Goal: Transaction & Acquisition: Purchase product/service

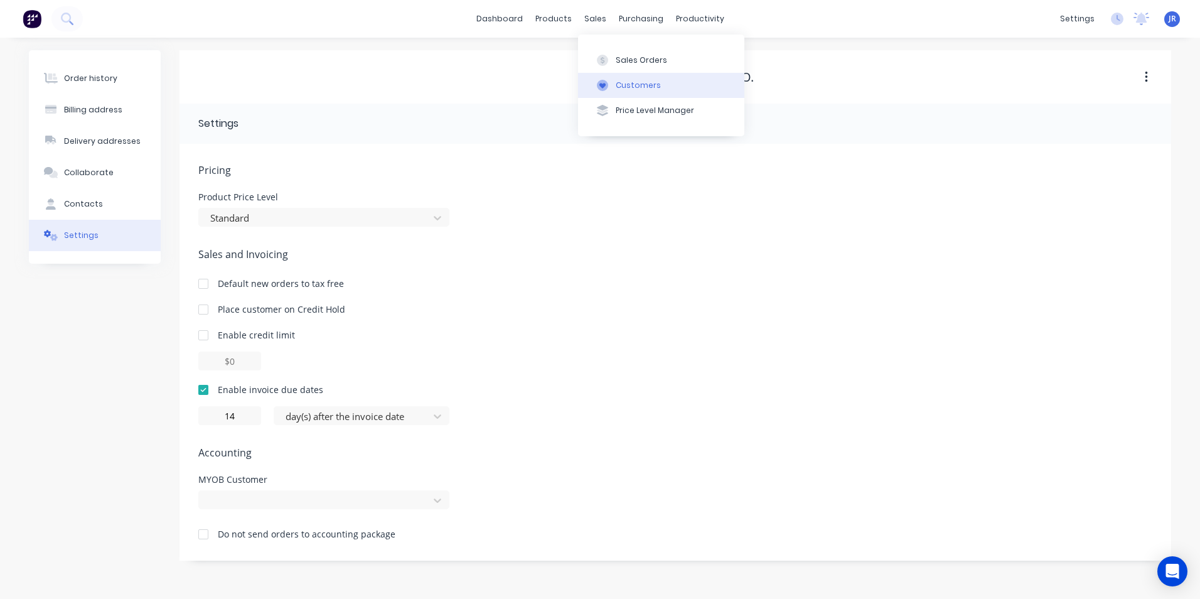
click at [624, 84] on div "Customers" at bounding box center [638, 85] width 45 height 11
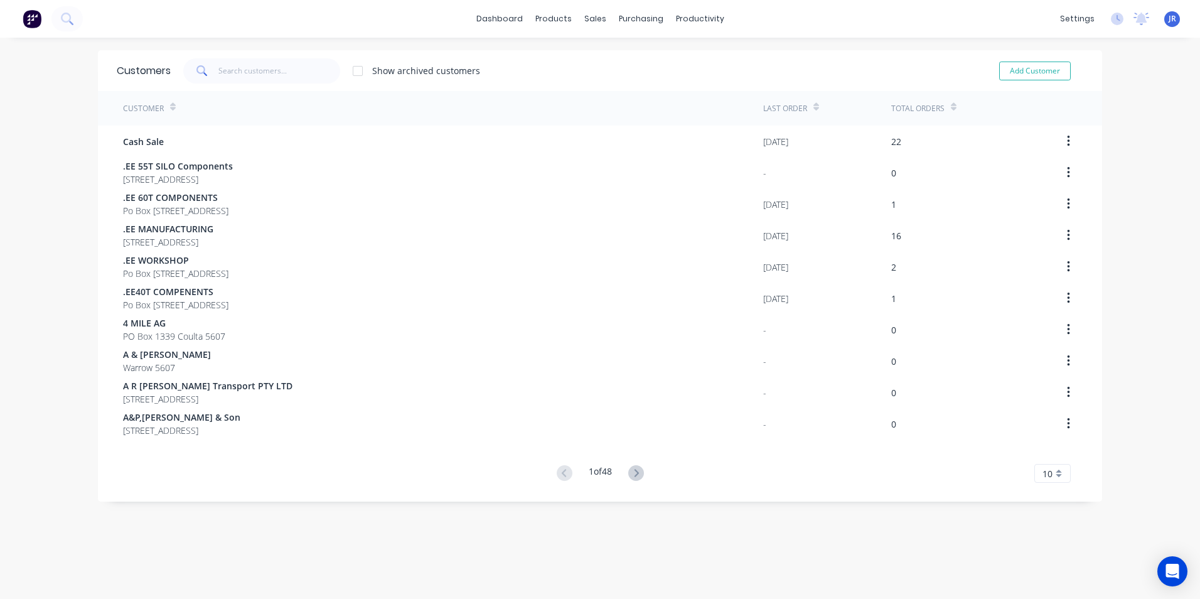
click at [310, 57] on div "Customers Show archived customers Add Customer" at bounding box center [600, 70] width 1004 height 41
click at [282, 86] on div "Customers Show archived customers Add Customer" at bounding box center [600, 70] width 1004 height 41
click at [282, 71] on input "text" at bounding box center [279, 70] width 122 height 25
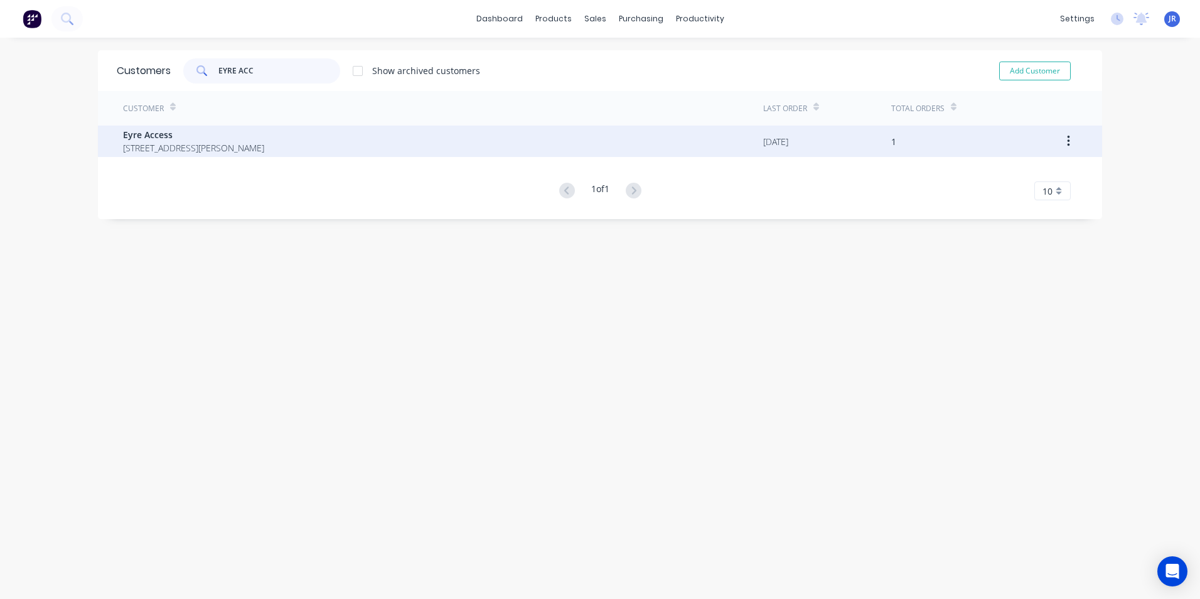
type input "EYRE ACC"
click at [211, 142] on span "[STREET_ADDRESS][PERSON_NAME]" at bounding box center [193, 147] width 141 height 13
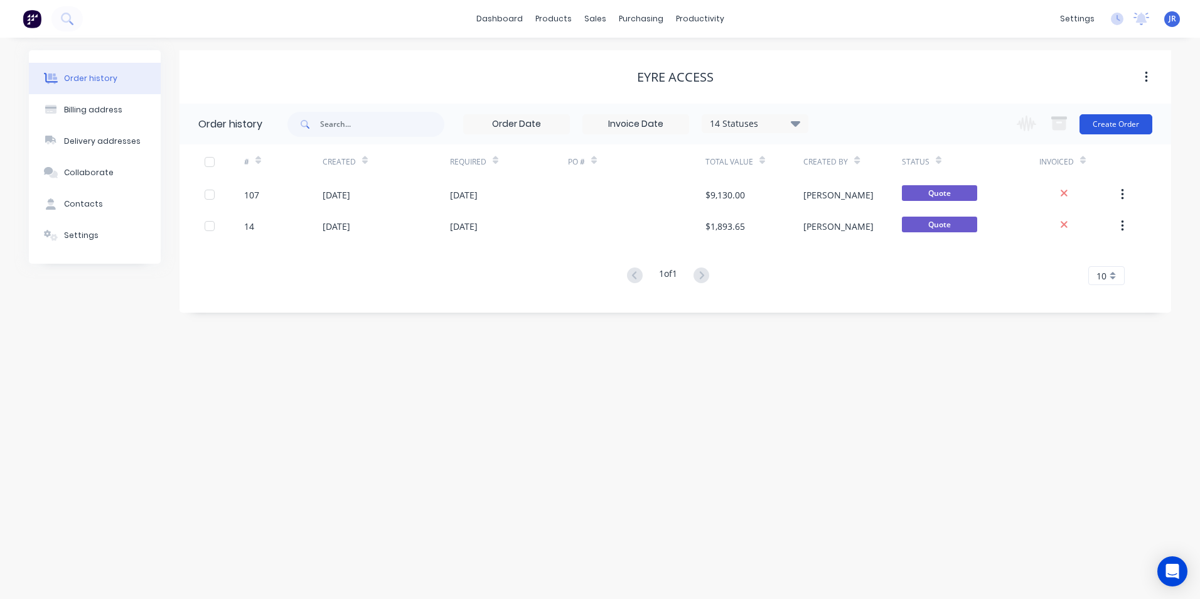
click at [1147, 123] on button "Create Order" at bounding box center [1115, 124] width 73 height 20
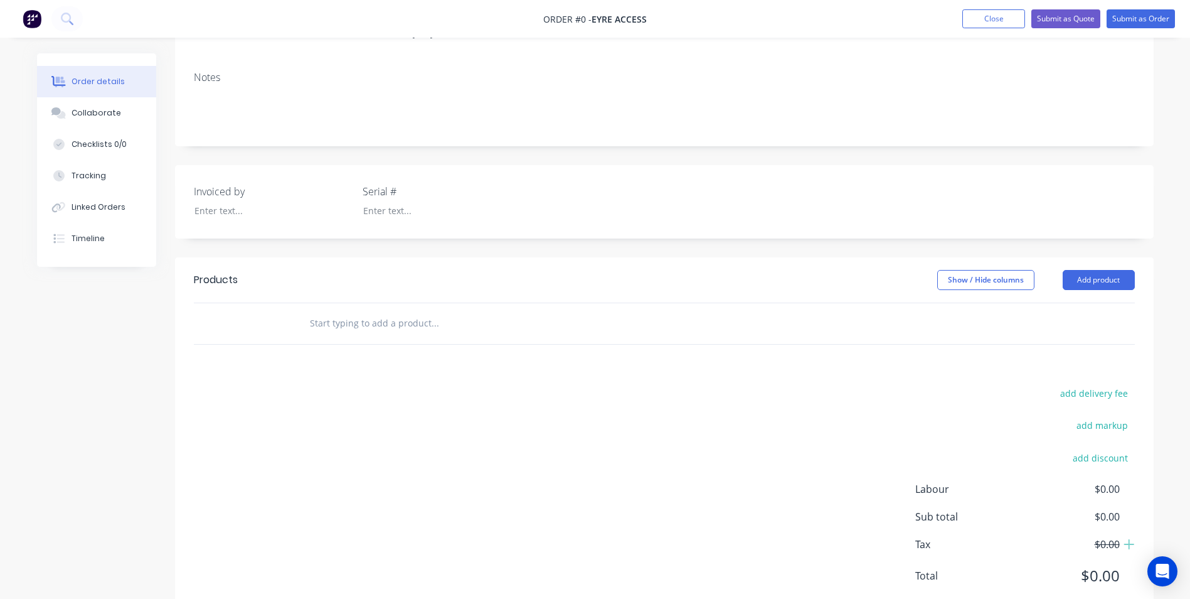
scroll to position [188, 0]
click at [1086, 268] on button "Add product" at bounding box center [1099, 278] width 72 height 20
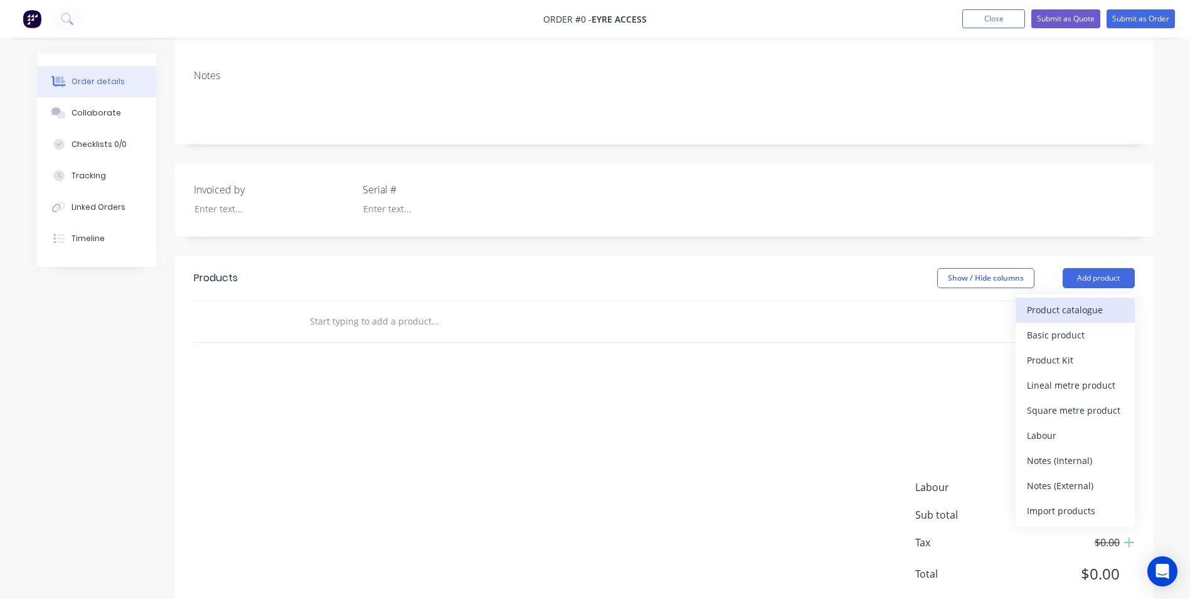
click at [1059, 301] on div "Product catalogue" at bounding box center [1075, 310] width 97 height 18
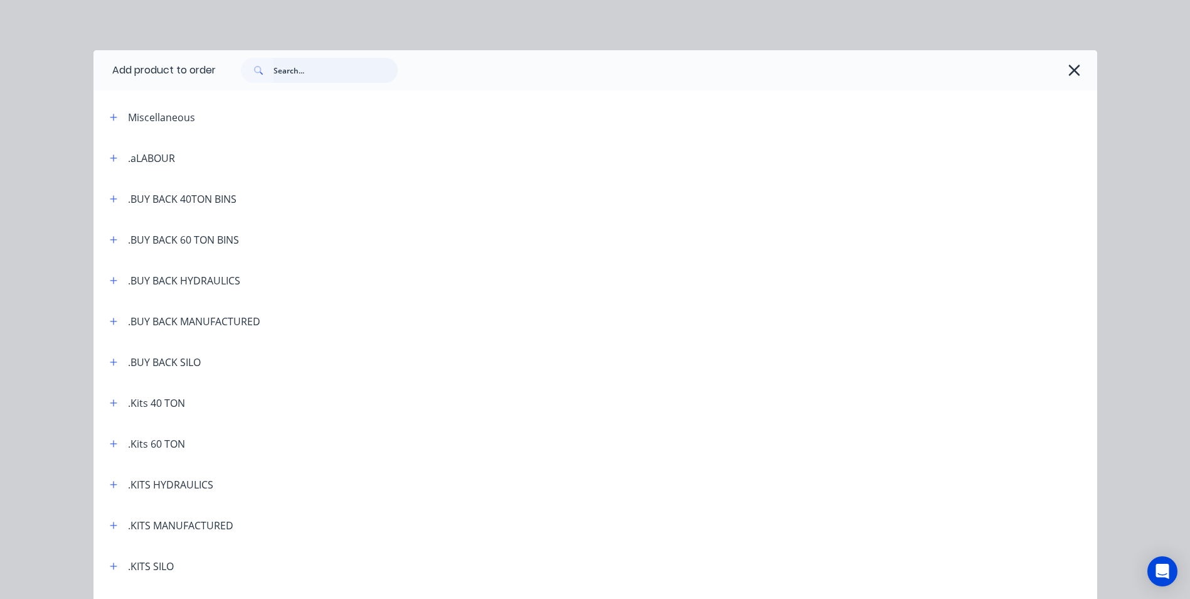
click at [303, 69] on input "text" at bounding box center [336, 70] width 124 height 25
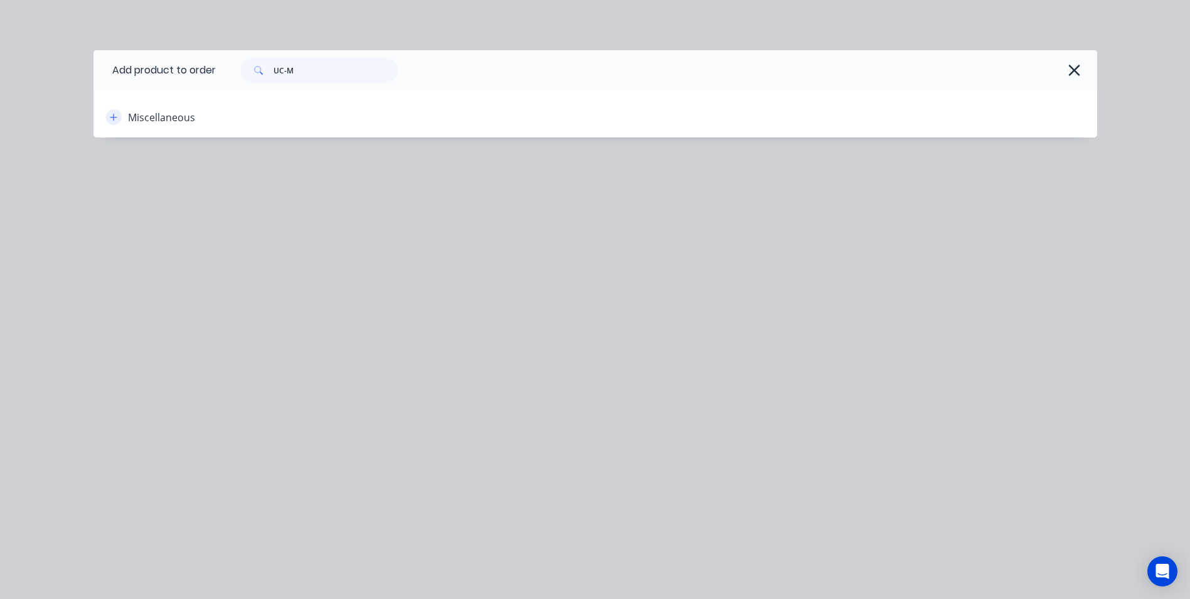
click at [111, 115] on icon "button" at bounding box center [114, 117] width 8 height 9
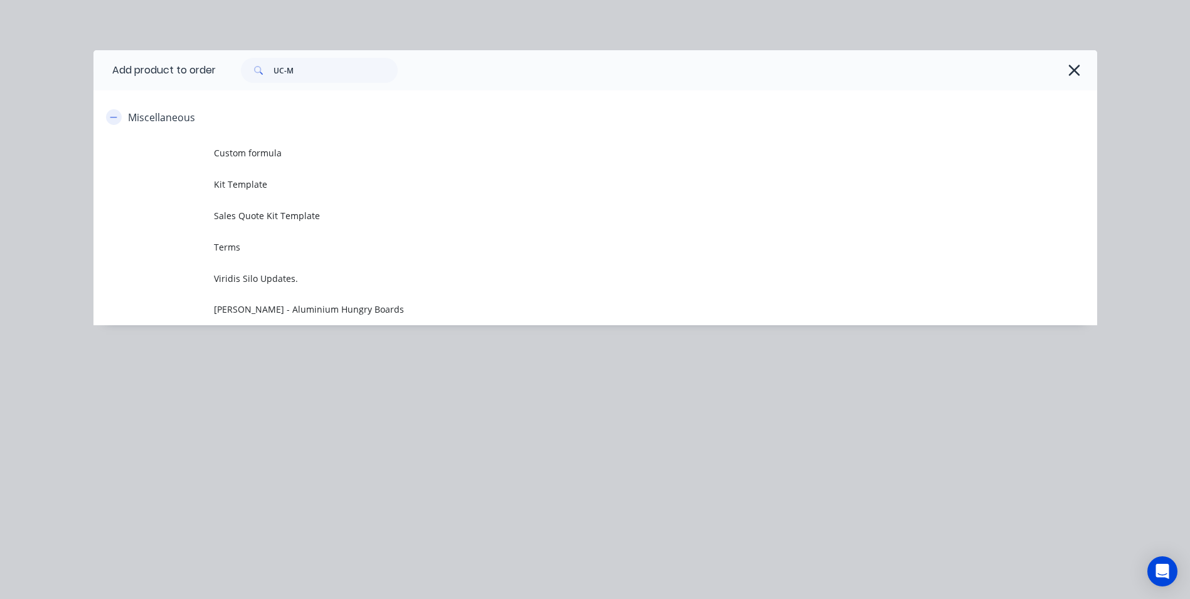
click at [111, 114] on icon "button" at bounding box center [114, 117] width 8 height 9
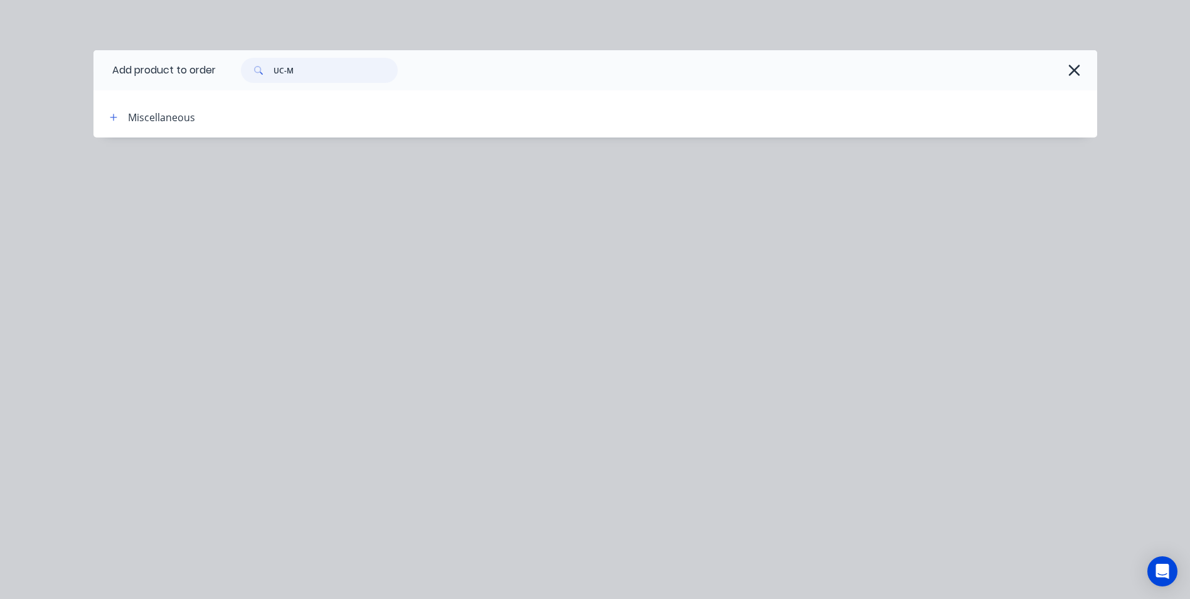
drag, startPoint x: 271, startPoint y: 73, endPoint x: 264, endPoint y: 75, distance: 7.8
click at [262, 76] on div "UC-M" at bounding box center [319, 70] width 157 height 25
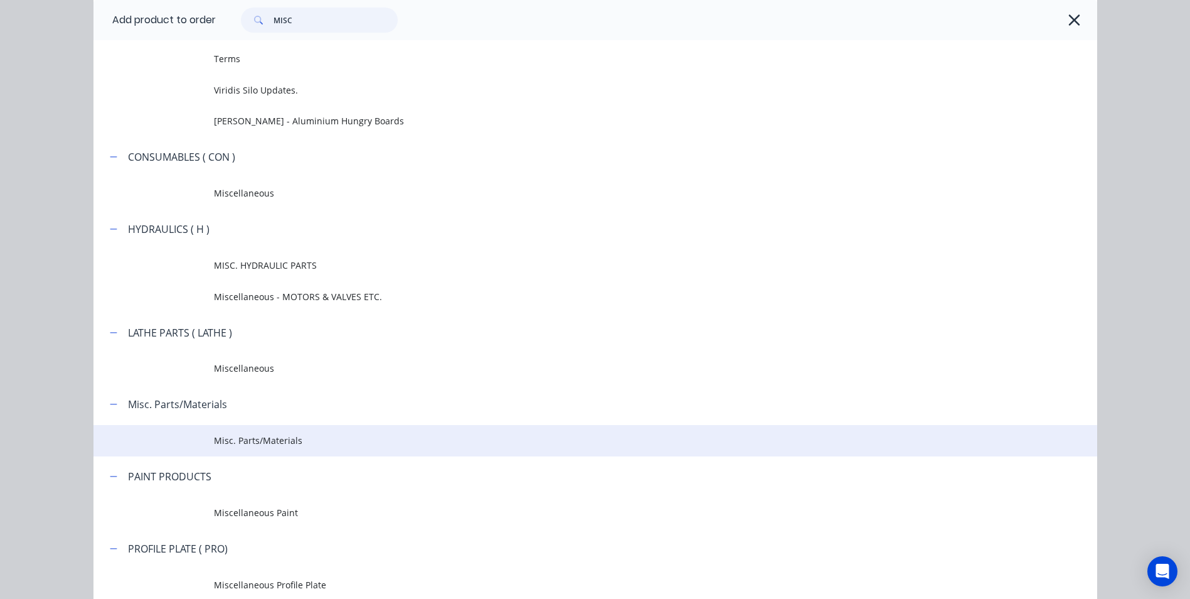
type input "MISC"
click at [238, 440] on span "Misc. Parts/Materials" at bounding box center [567, 440] width 706 height 13
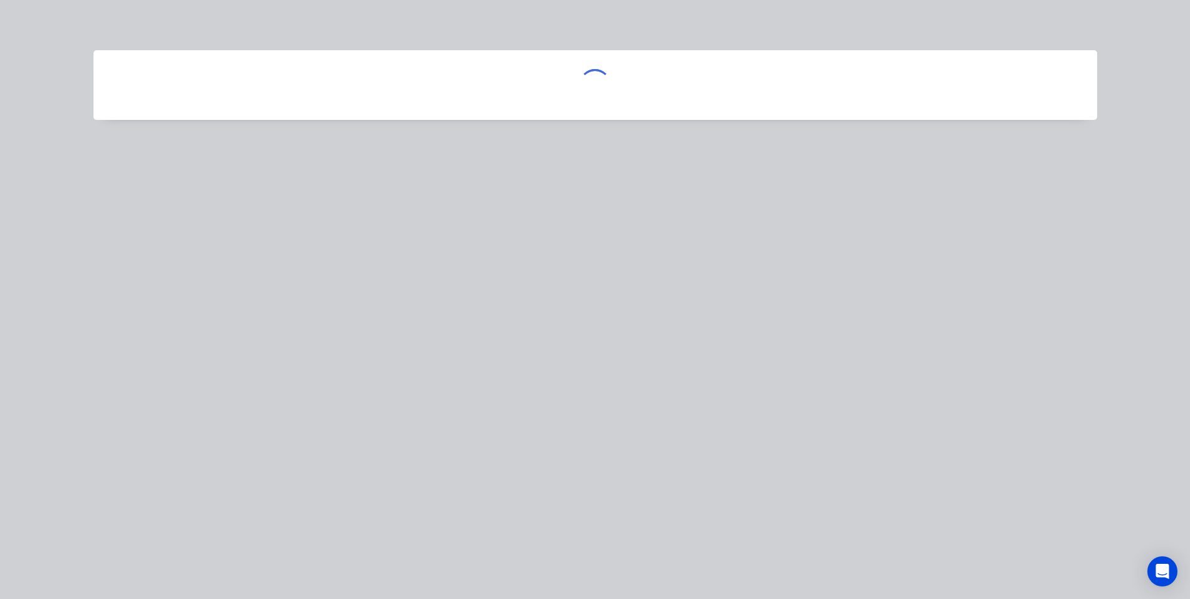
scroll to position [0, 0]
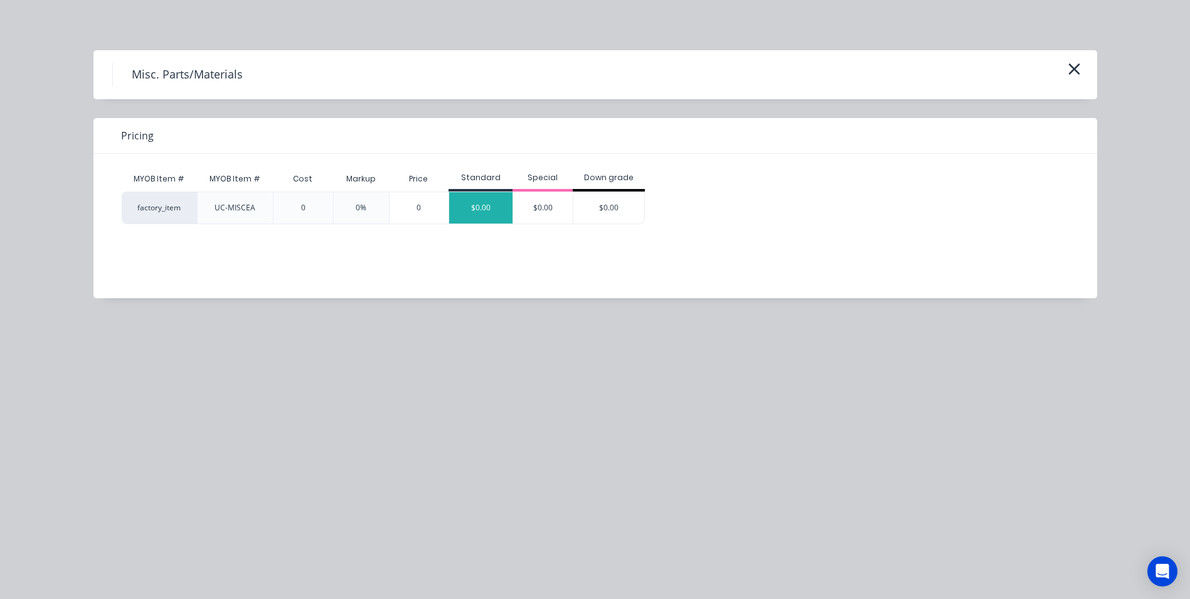
click at [483, 211] on div "$0.00" at bounding box center [480, 207] width 63 height 31
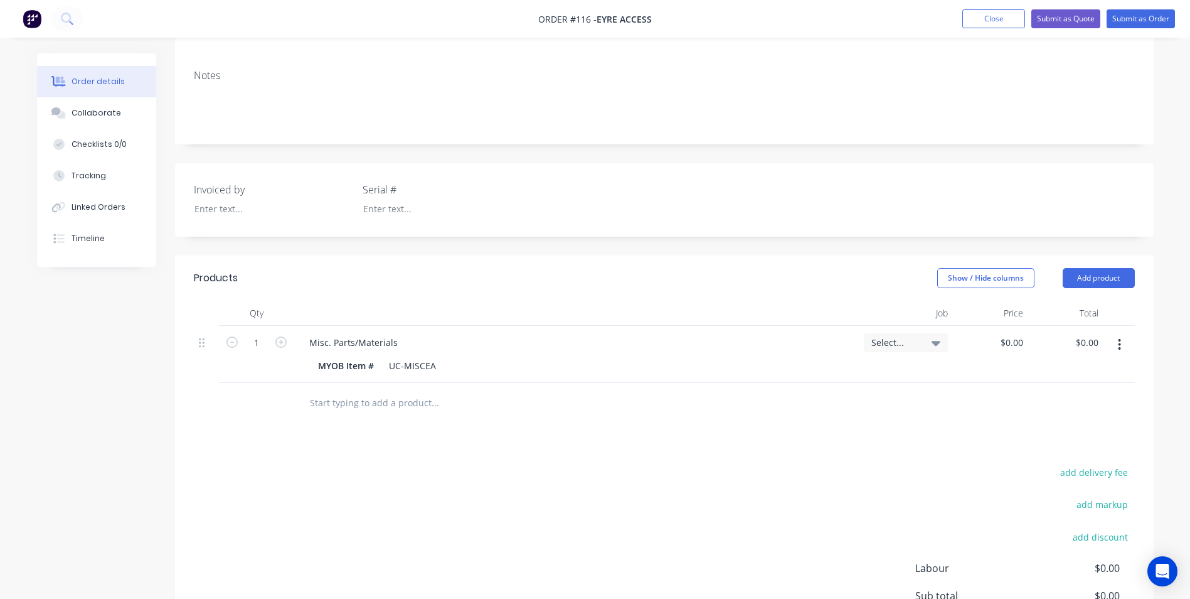
click at [1122, 333] on button "button" at bounding box center [1119, 344] width 29 height 23
click at [1087, 393] on div "Duplicate" at bounding box center [1075, 402] width 97 height 18
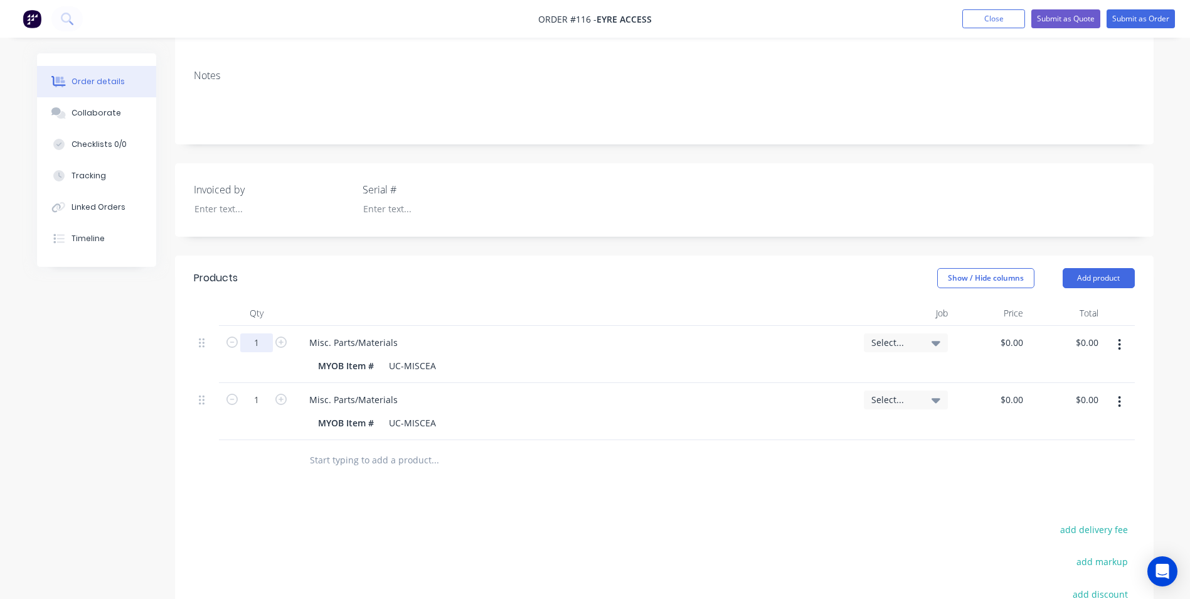
click at [262, 333] on input "1" at bounding box center [256, 342] width 33 height 19
type input "50"
click at [393, 356] on div "UC-MISCEA" at bounding box center [412, 365] width 57 height 18
click at [367, 333] on div "Misc. Parts/Materials" at bounding box center [353, 342] width 109 height 18
drag, startPoint x: 382, startPoint y: 334, endPoint x: 299, endPoint y: 328, distance: 83.1
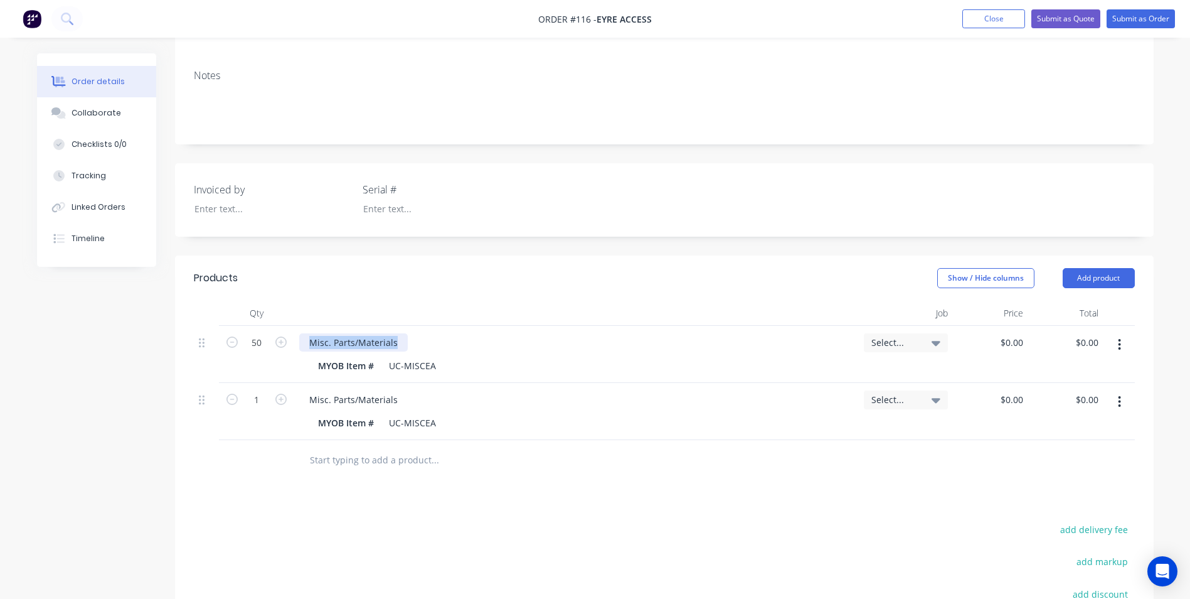
click at [299, 333] on div "Misc. Parts/Materials" at bounding box center [353, 342] width 109 height 18
drag, startPoint x: 454, startPoint y: 352, endPoint x: 379, endPoint y: 356, distance: 75.4
click at [379, 356] on div "MYOB Item # UC-MISCEA" at bounding box center [574, 365] width 522 height 18
drag, startPoint x: 440, startPoint y: 412, endPoint x: 353, endPoint y: 406, distance: 86.8
click at [353, 413] on div "MYOB Item # UC-MISCEA" at bounding box center [574, 422] width 522 height 18
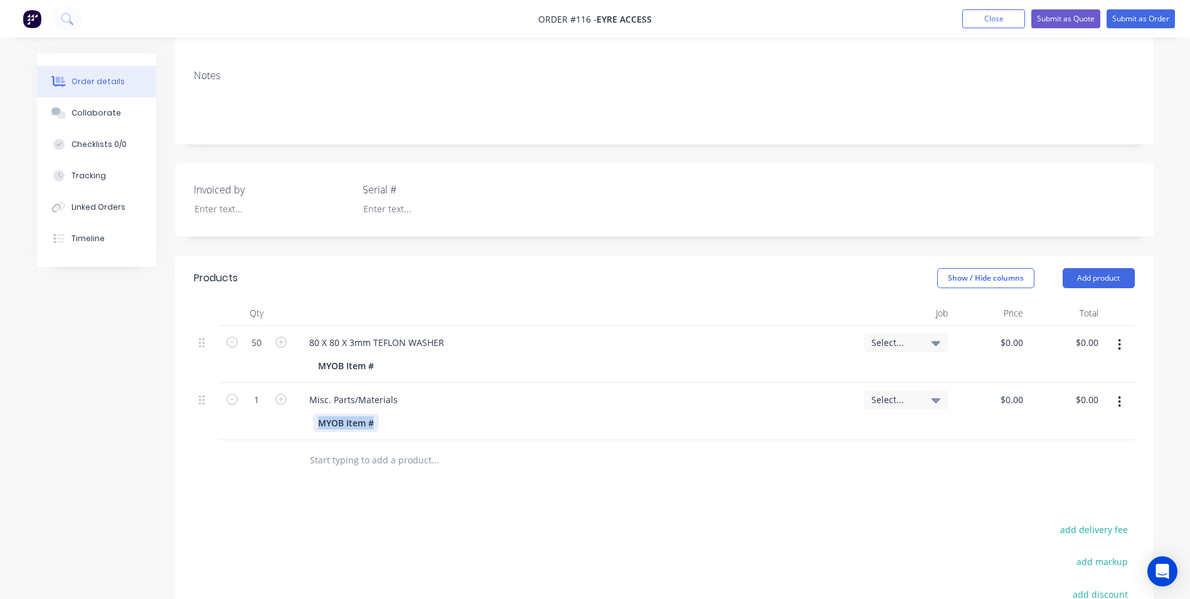
drag, startPoint x: 375, startPoint y: 412, endPoint x: 268, endPoint y: 417, distance: 107.4
click at [268, 417] on div "1 Misc. Parts/Materials MYOB Item # Select... $0.00 $0.00 $0.00 $0.00" at bounding box center [664, 411] width 941 height 57
drag, startPoint x: 359, startPoint y: 350, endPoint x: 296, endPoint y: 347, distance: 63.4
click at [296, 347] on div "80 X 80 X 3mm TEFLON WASHER MYOB Item #" at bounding box center [576, 354] width 565 height 57
drag, startPoint x: 386, startPoint y: 350, endPoint x: 376, endPoint y: 351, distance: 9.5
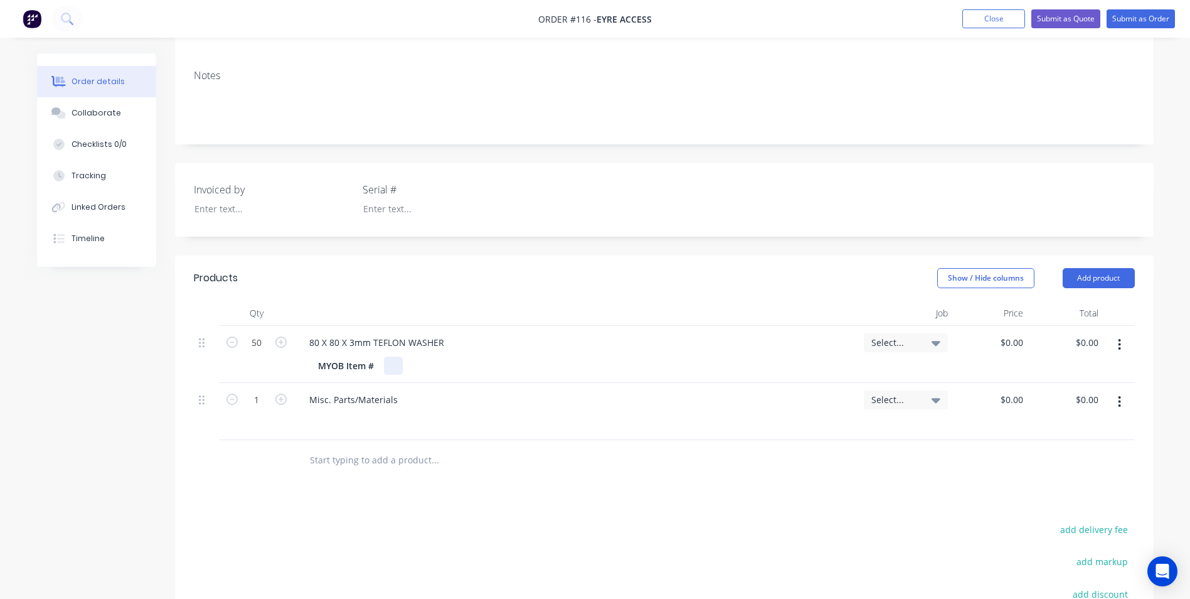
click at [384, 356] on div at bounding box center [393, 365] width 19 height 18
drag, startPoint x: 375, startPoint y: 351, endPoint x: 270, endPoint y: 361, distance: 105.3
click at [270, 361] on div "50 80 X 80 X 3mm TEFLON WASHER MYOB Item # Select... $0.00 $0.00 $0.00 $0.00" at bounding box center [664, 354] width 941 height 57
click at [1010, 333] on div "0 $0.00" at bounding box center [1011, 342] width 34 height 18
type input "$29.50"
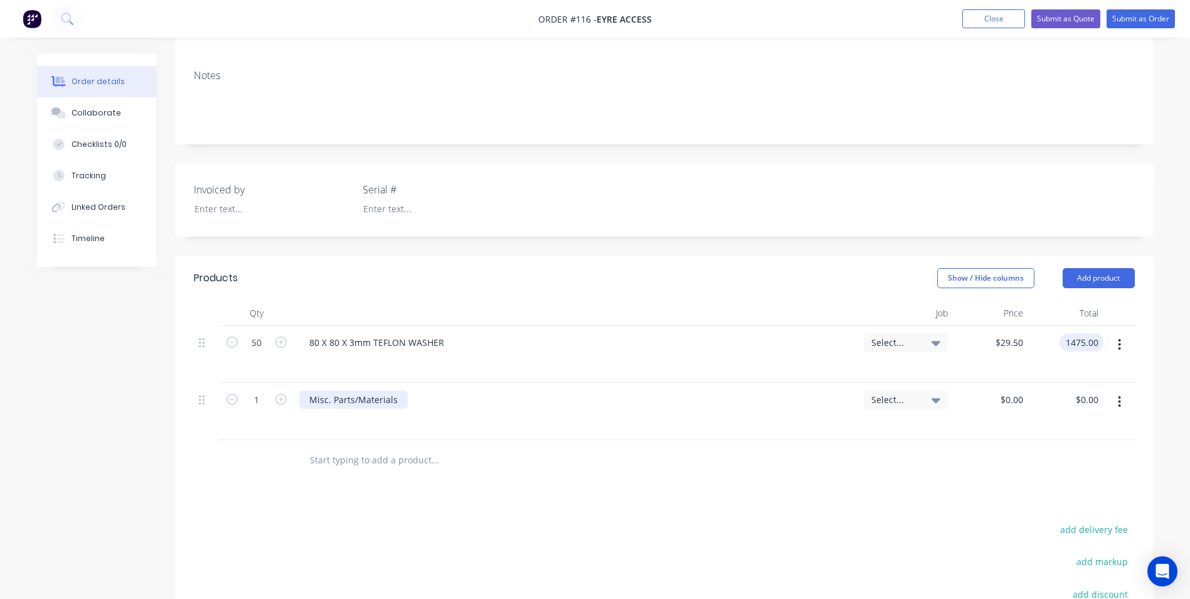
type input "$1,475.00"
drag, startPoint x: 401, startPoint y: 389, endPoint x: 300, endPoint y: 387, distance: 101.0
click at [300, 390] on div "Misc. Parts/Materials" at bounding box center [353, 399] width 109 height 18
click at [263, 352] on input "1" at bounding box center [256, 342] width 33 height 19
type input "50"
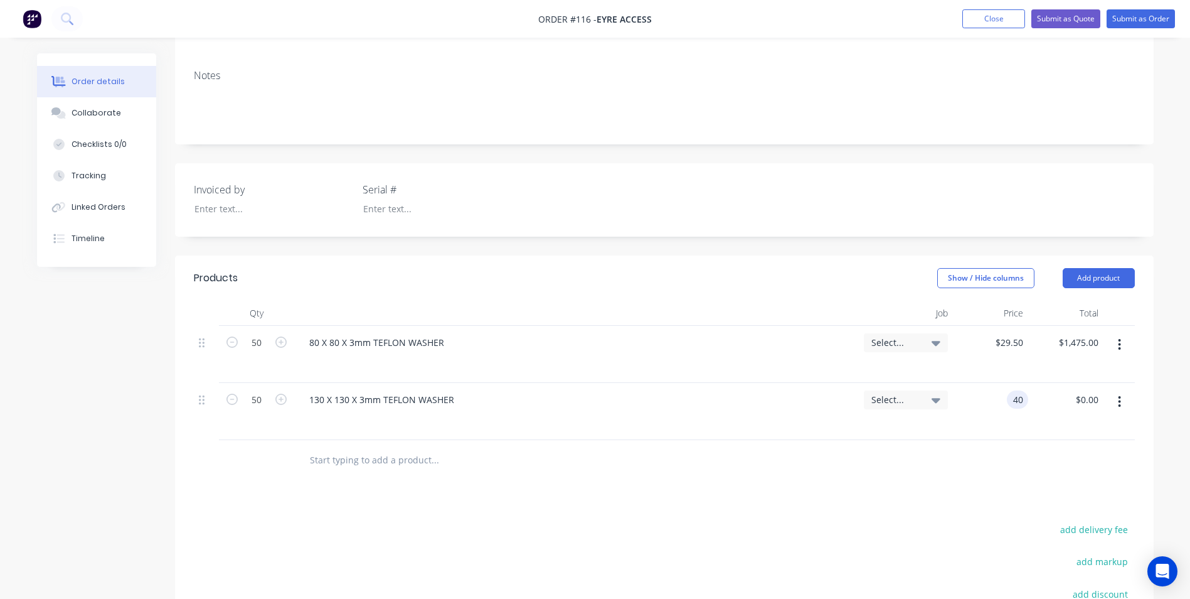
type input "$40.00"
type input "$2,000.00"
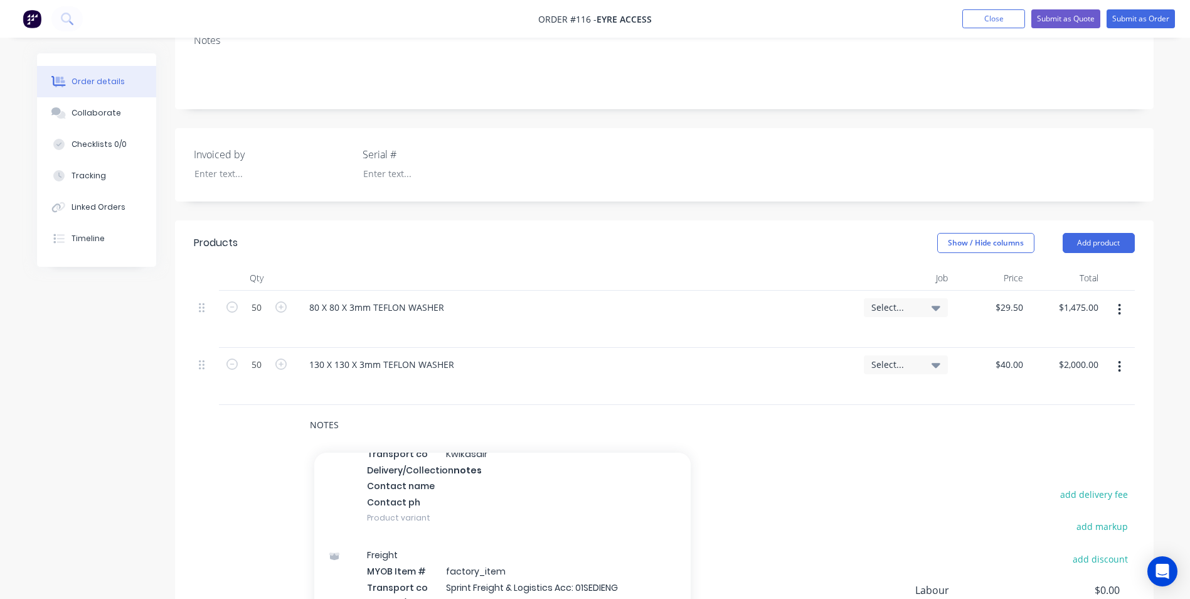
scroll to position [1694, 0]
type input "NOTES"
click at [543, 397] on div "Admin MYOB Item # factory_item MYOB Item # Item Name NOTES Buy Unit Measure EA …" at bounding box center [502, 332] width 376 height 131
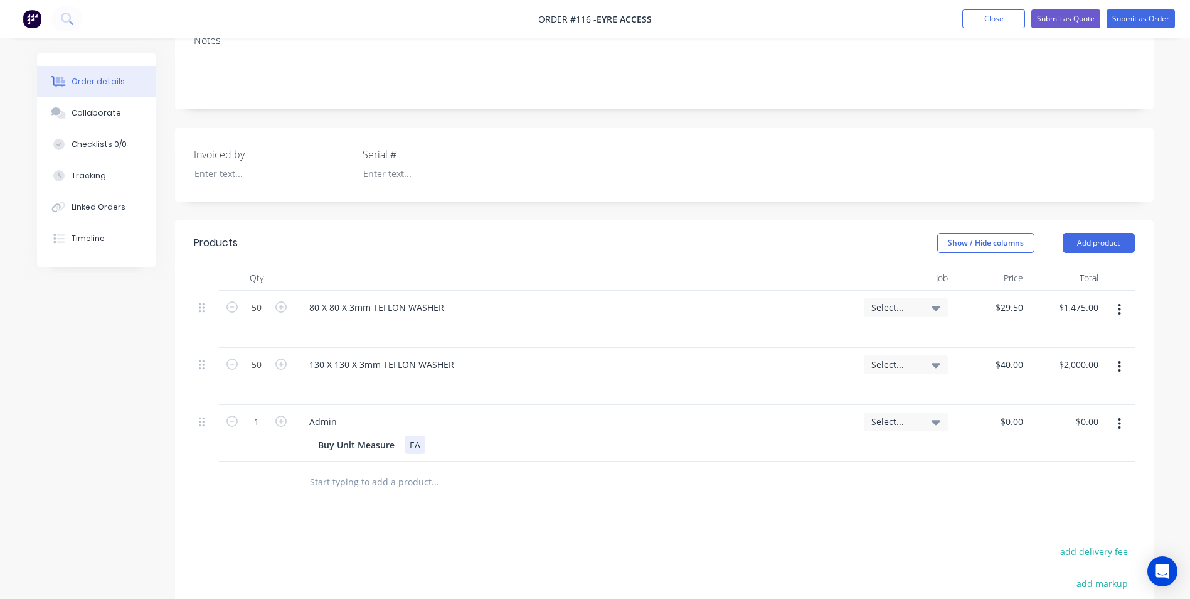
click at [425, 435] on div "Buy Unit Measure EA" at bounding box center [574, 444] width 522 height 18
click at [393, 435] on div "Buy Unit Measure" at bounding box center [356, 444] width 87 height 18
click at [1118, 417] on icon "button" at bounding box center [1119, 424] width 3 height 14
drag, startPoint x: 1078, startPoint y: 514, endPoint x: 1084, endPoint y: 494, distance: 20.4
click at [1076, 523] on div "Delete" at bounding box center [1075, 532] width 97 height 18
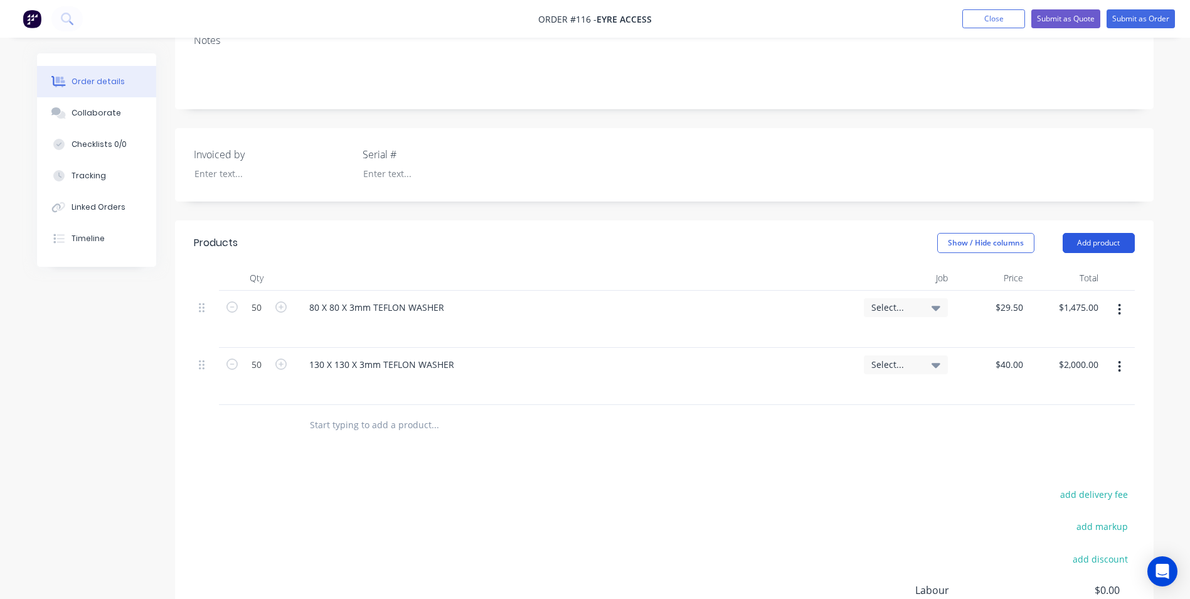
click at [1111, 233] on button "Add product" at bounding box center [1099, 243] width 72 height 20
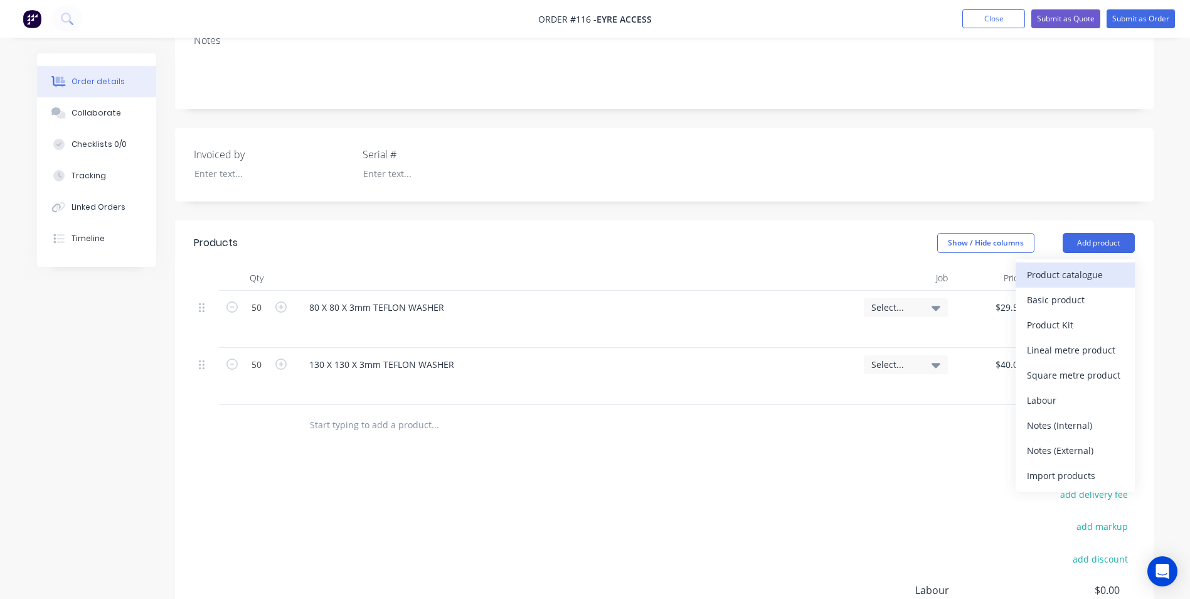
click at [1058, 265] on div "Product catalogue" at bounding box center [1075, 274] width 97 height 18
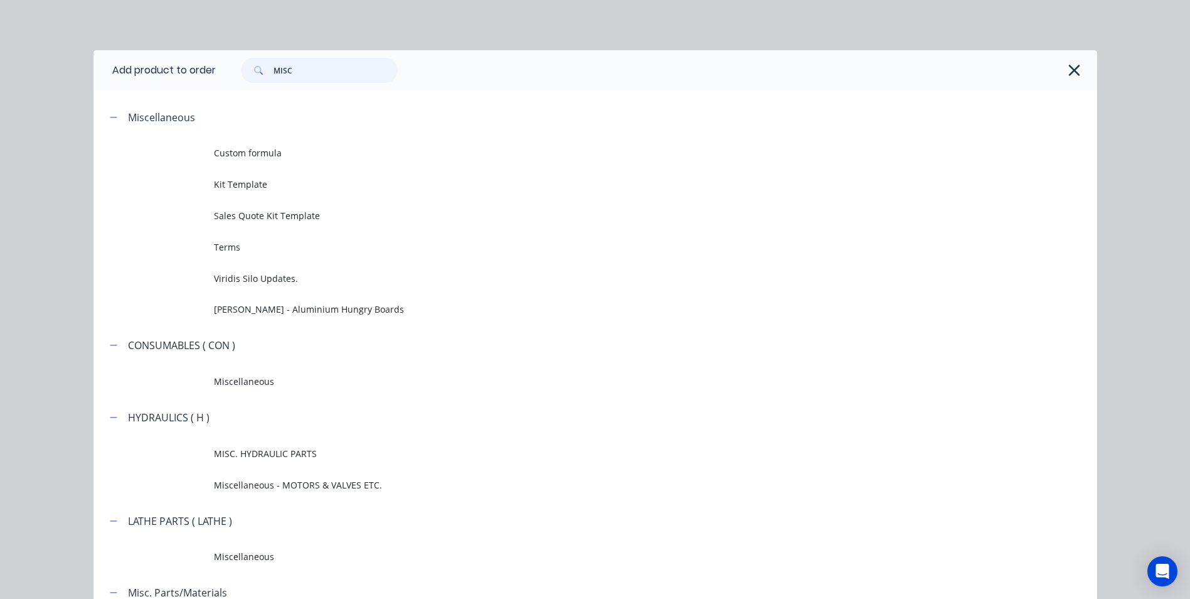
drag, startPoint x: 297, startPoint y: 77, endPoint x: 265, endPoint y: 73, distance: 32.2
click at [266, 74] on div "MISC" at bounding box center [319, 70] width 157 height 25
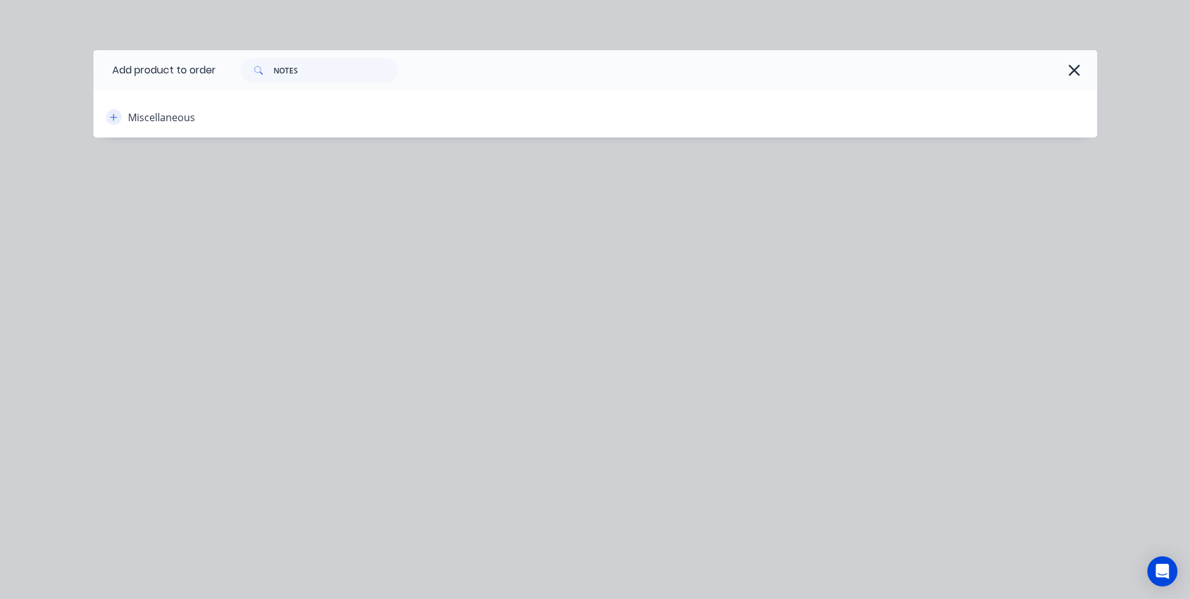
click at [114, 118] on icon "button" at bounding box center [114, 117] width 8 height 9
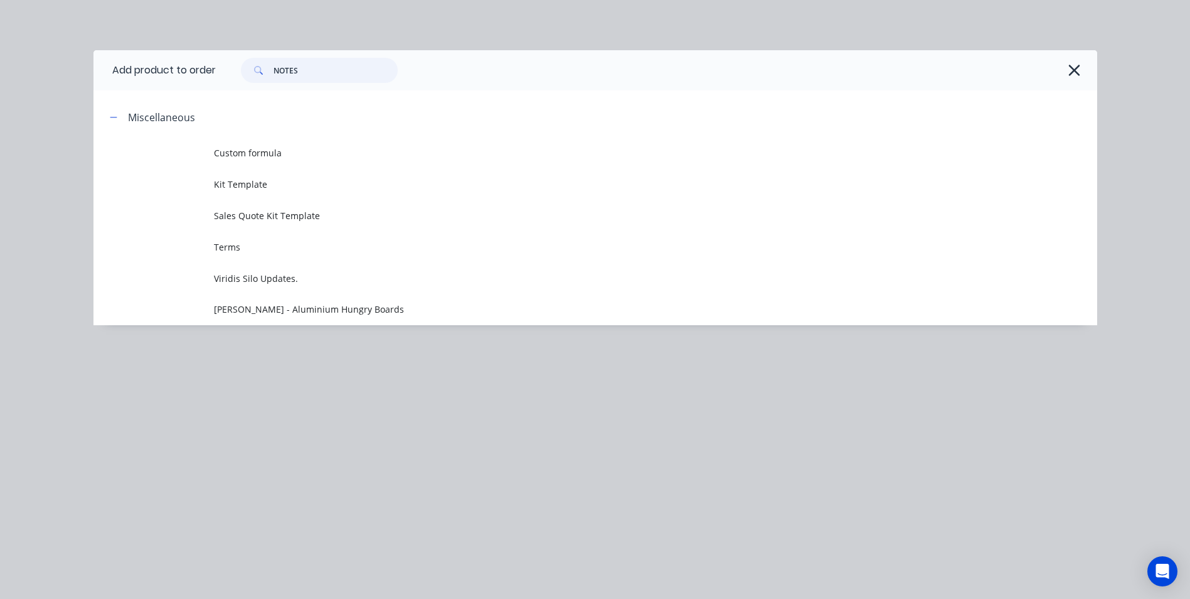
click at [306, 68] on input "NOTES" at bounding box center [336, 70] width 124 height 25
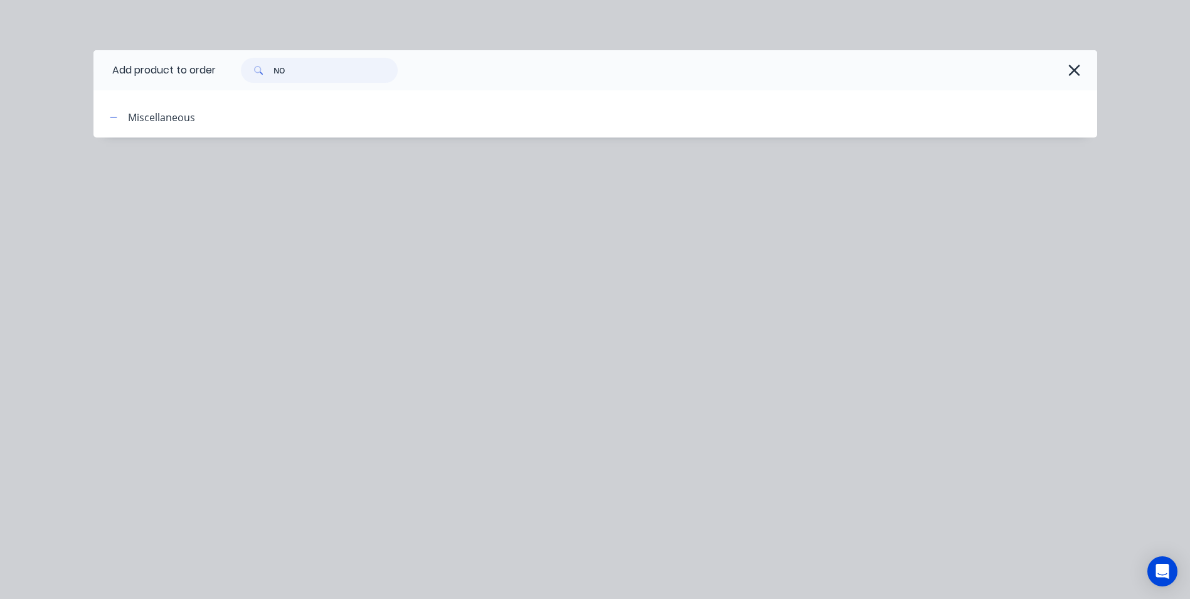
type input "N"
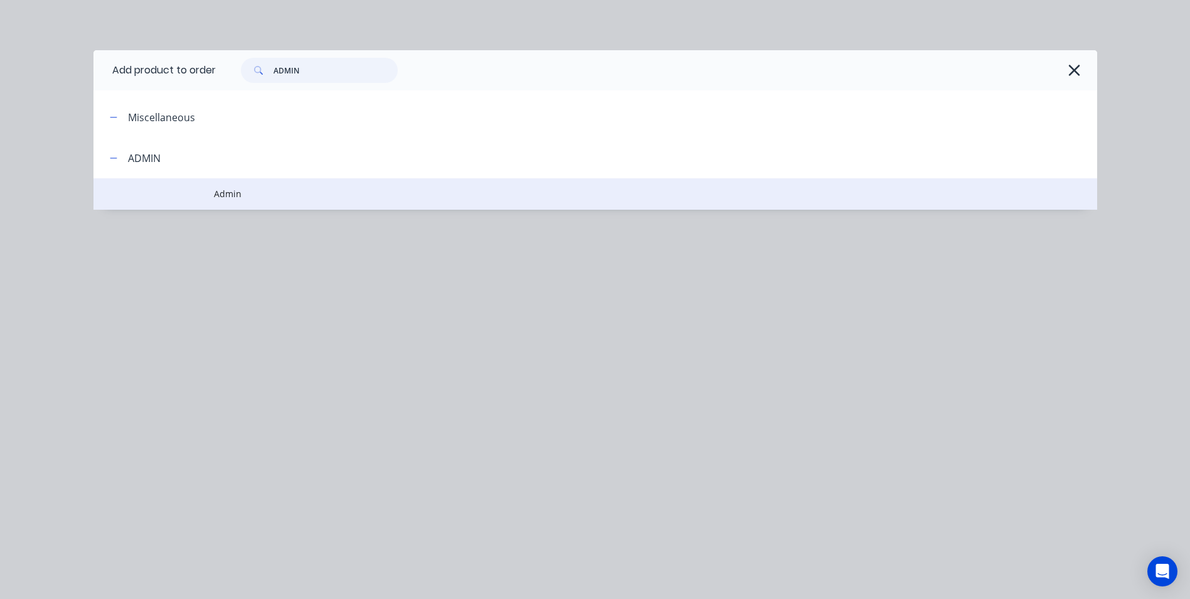
type input "ADMIN"
click at [241, 195] on span "Admin" at bounding box center [567, 193] width 706 height 13
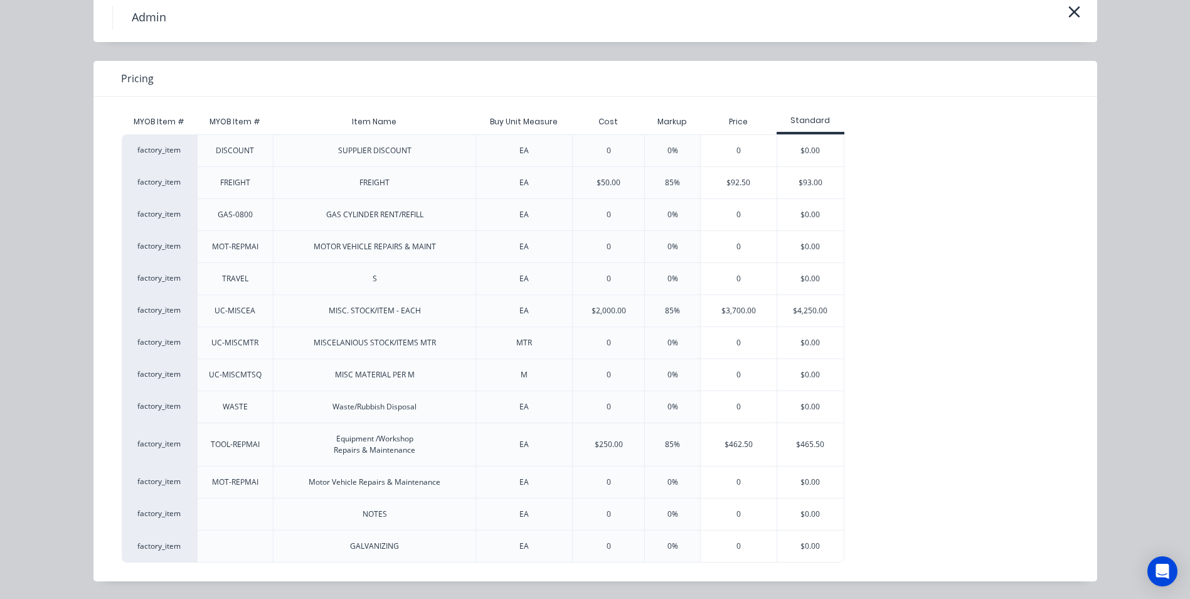
scroll to position [286, 0]
click at [795, 505] on div "$0.00" at bounding box center [810, 513] width 67 height 31
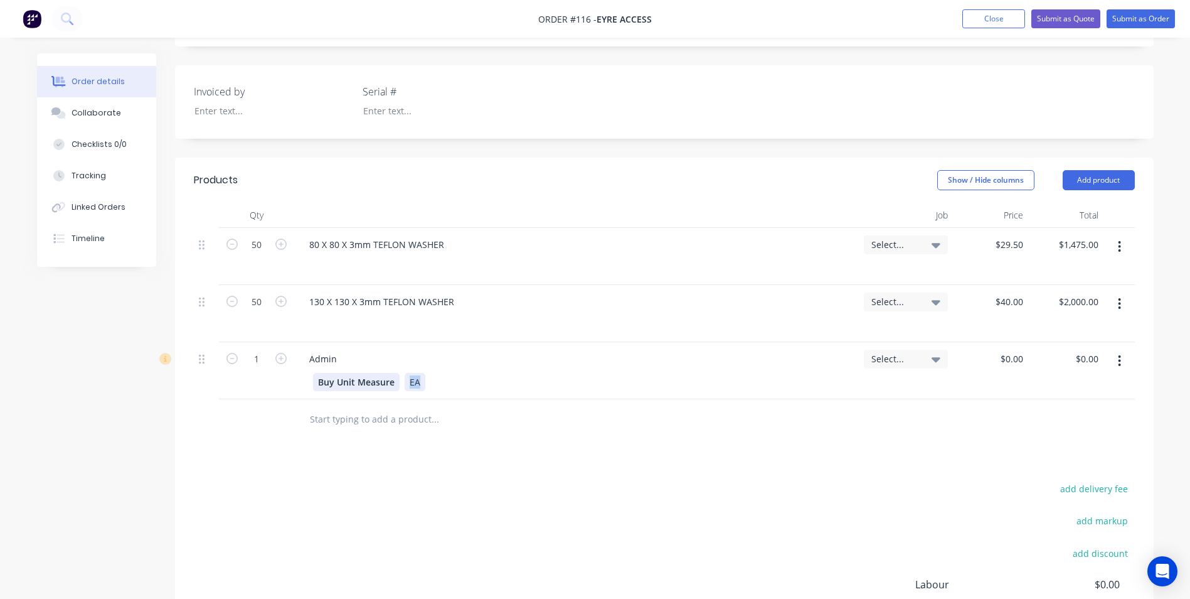
drag, startPoint x: 419, startPoint y: 368, endPoint x: 342, endPoint y: 366, distance: 77.2
click at [335, 373] on div "Buy Unit Measure EA" at bounding box center [574, 382] width 522 height 18
drag, startPoint x: 393, startPoint y: 366, endPoint x: 273, endPoint y: 384, distance: 121.1
click at [273, 384] on div "1 Admin Buy Unit Measure Select... $0.00 $0.00 $0.00 $0.00" at bounding box center [664, 370] width 941 height 57
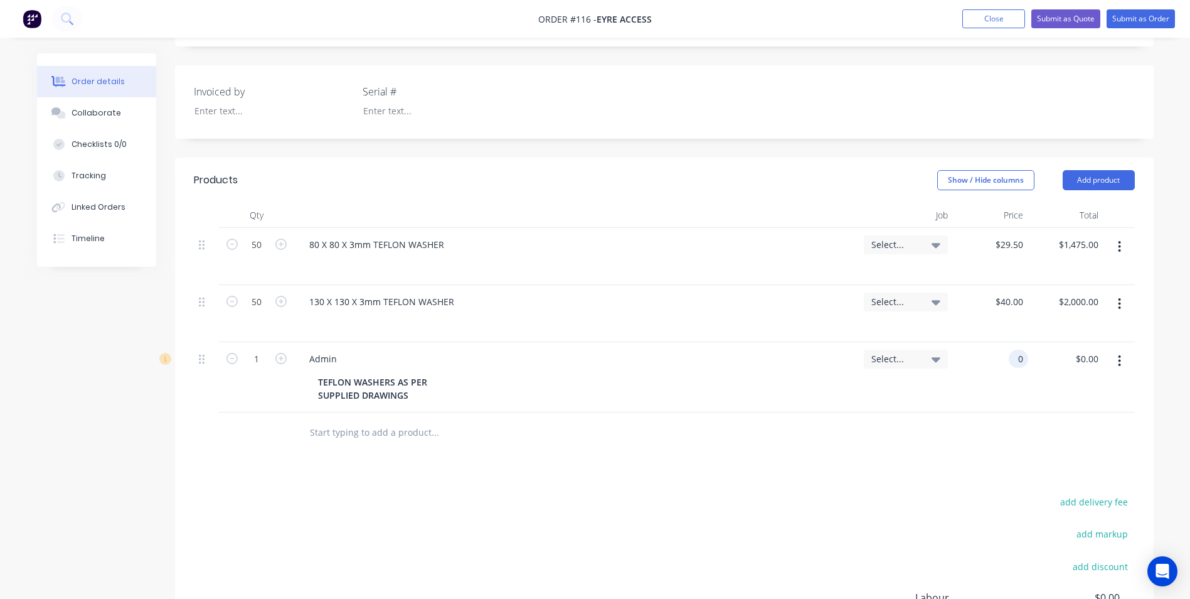
type input "$0.00"
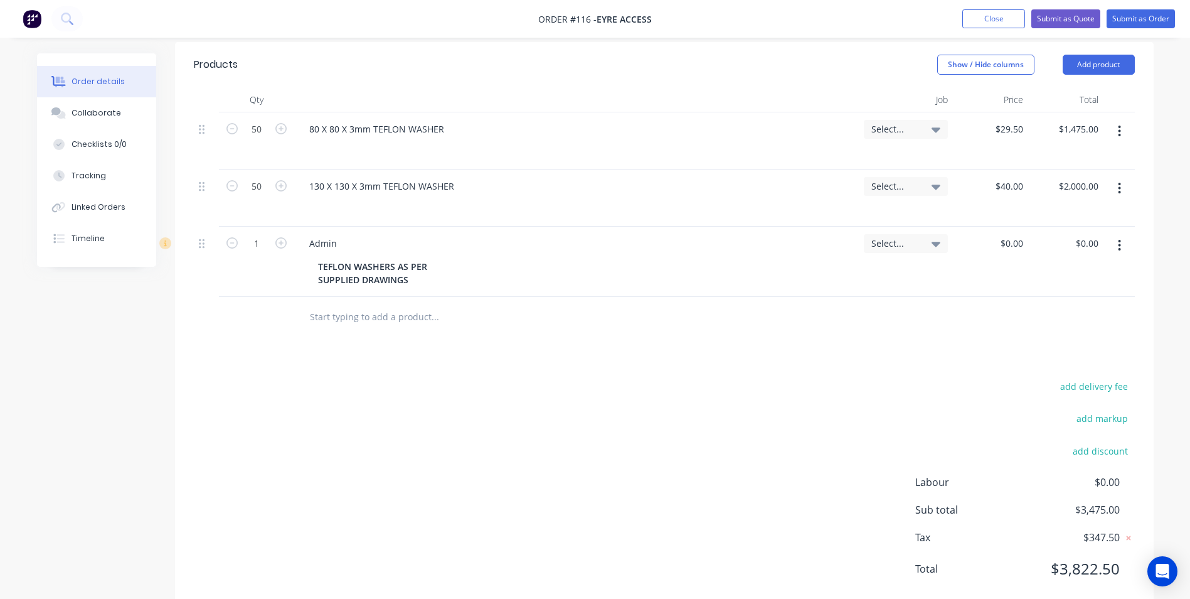
scroll to position [419, 0]
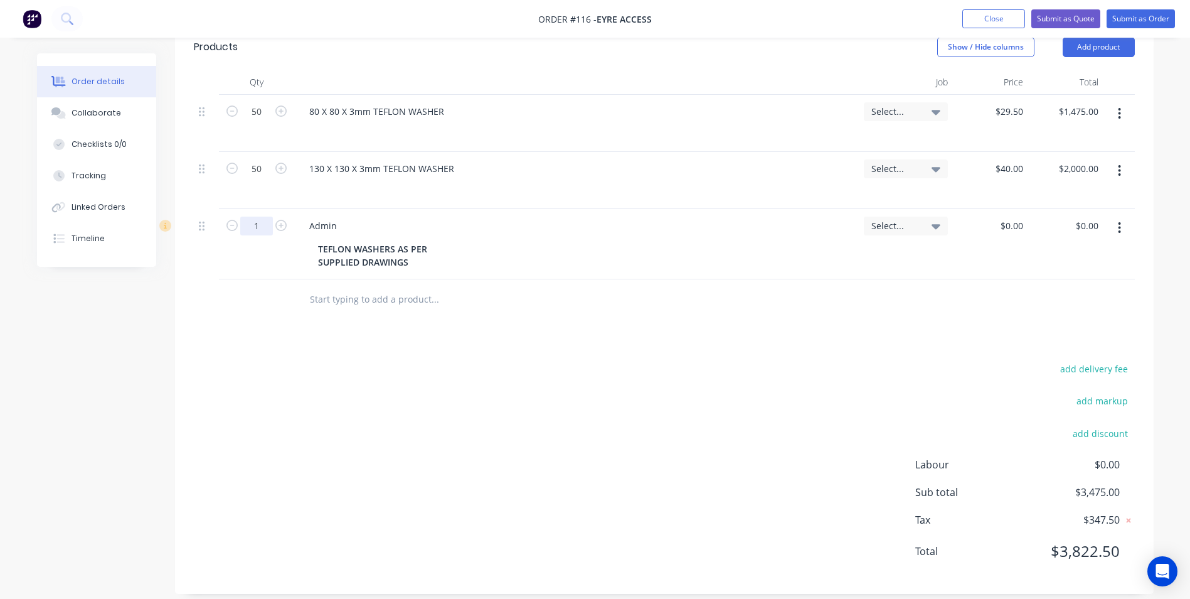
click at [260, 121] on input "1" at bounding box center [256, 111] width 33 height 19
type input "0"
click at [446, 243] on div "TEFLON WASHERS AS PER SUPPLIED DRAWINGS" at bounding box center [391, 255] width 157 height 31
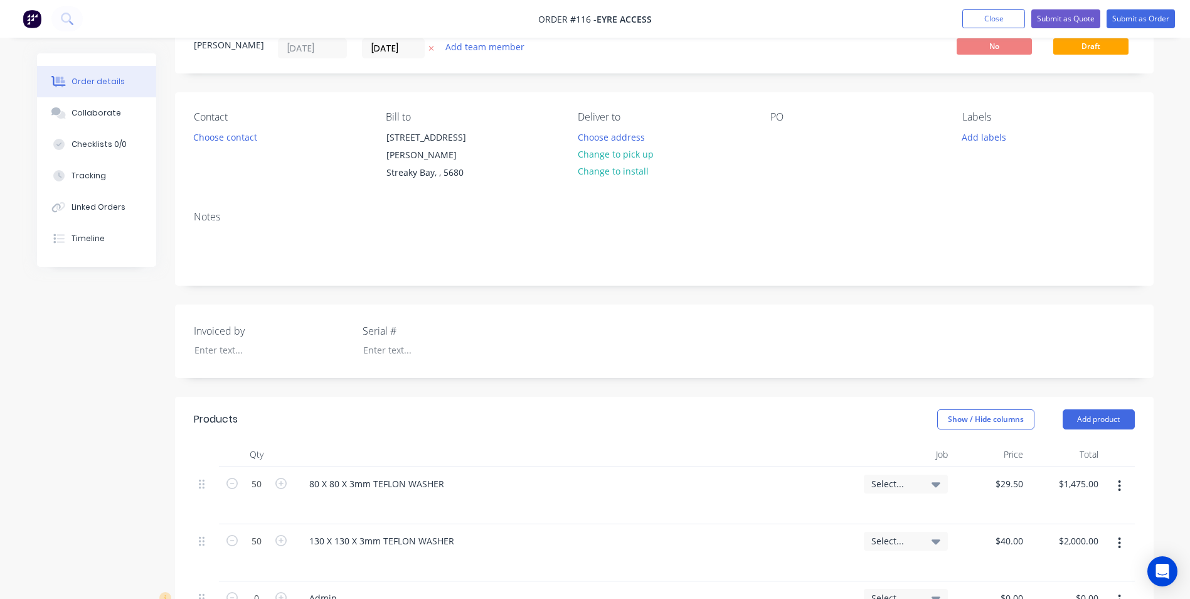
scroll to position [43, 0]
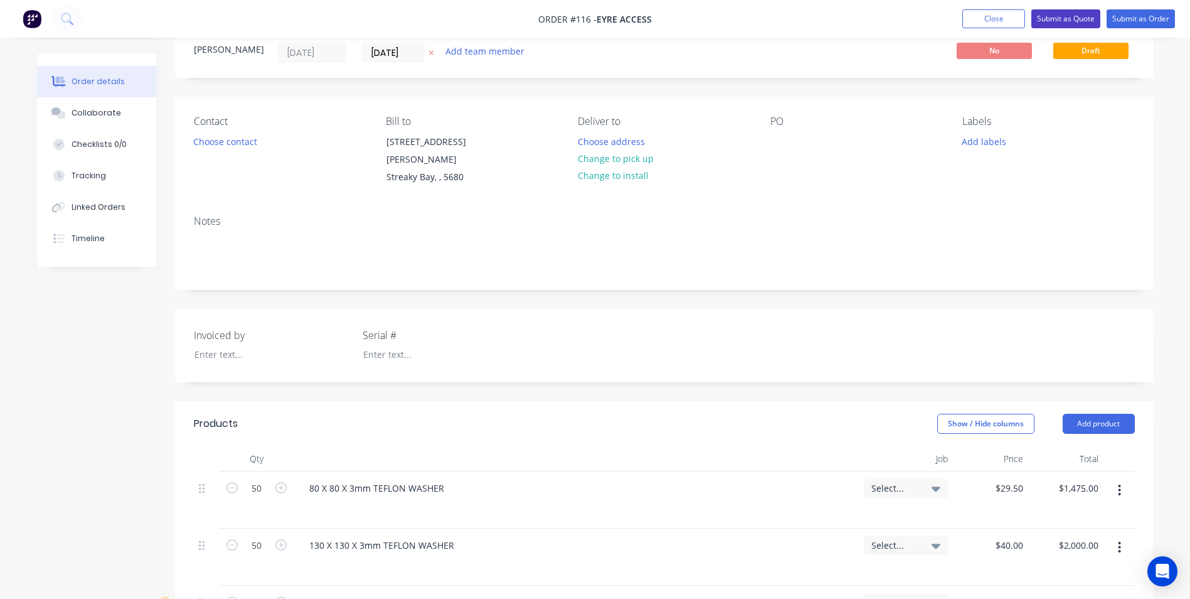
click at [1061, 21] on button "Submit as Quote" at bounding box center [1065, 18] width 69 height 19
type input "$29.50"
type input "$1,475.00"
type input "$40.00"
type input "$2,000.00"
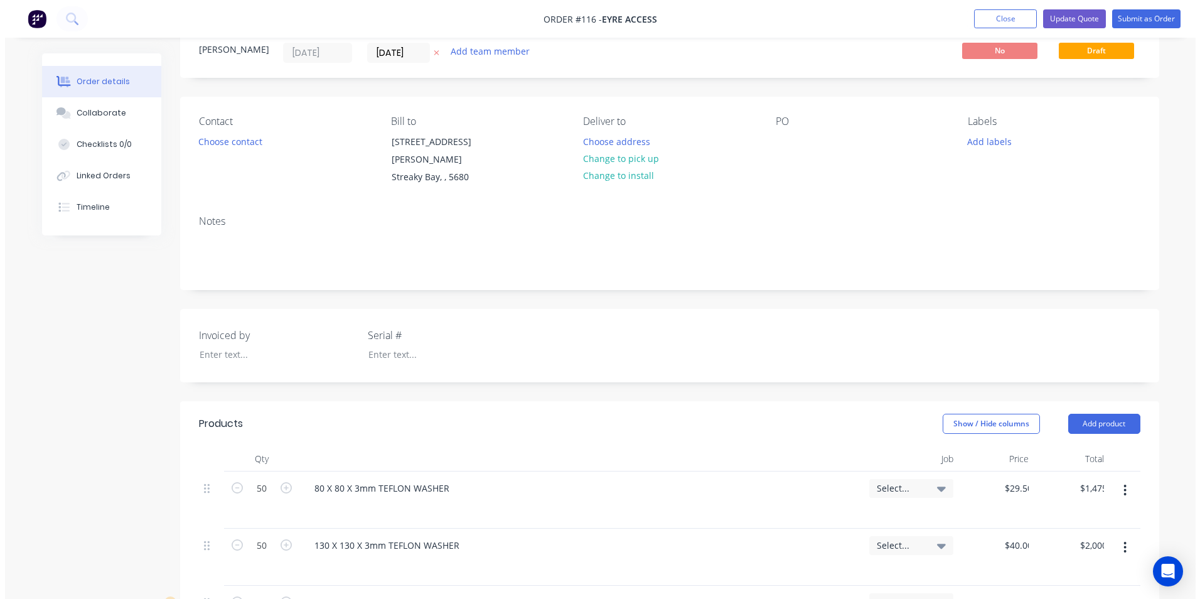
scroll to position [0, 0]
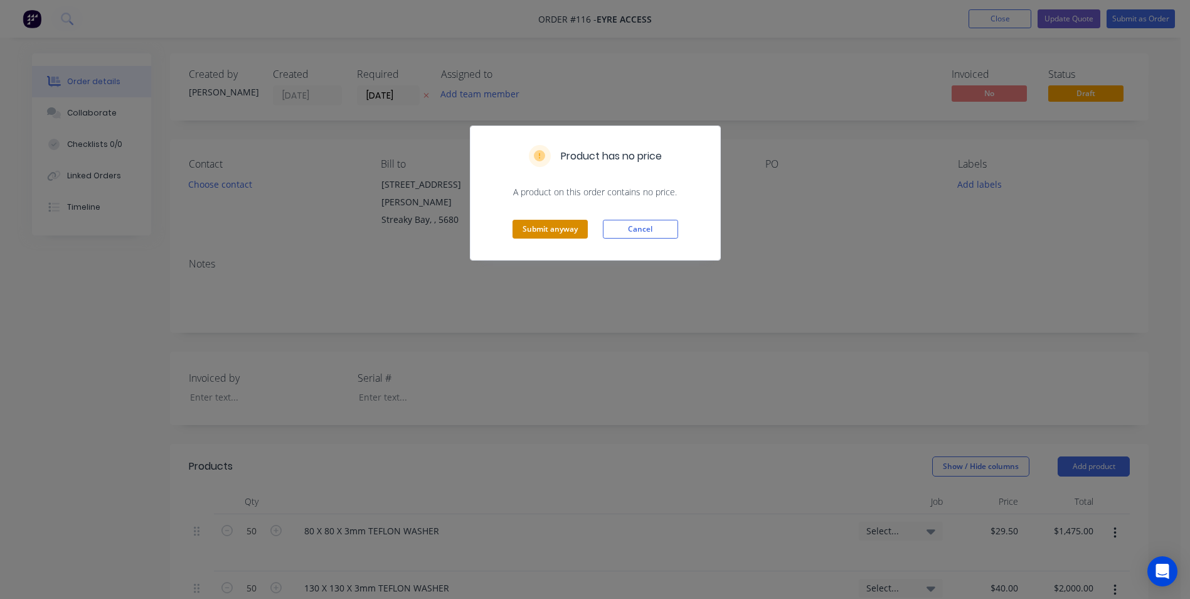
click at [557, 229] on button "Submit anyway" at bounding box center [550, 229] width 75 height 19
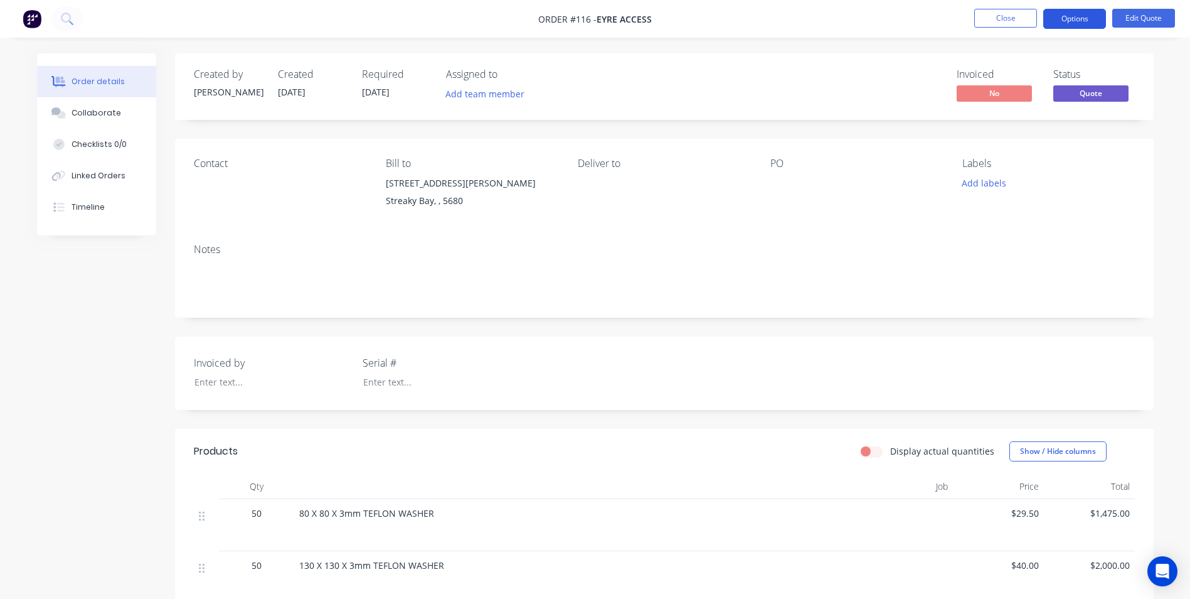
click at [1054, 23] on button "Options" at bounding box center [1074, 19] width 63 height 20
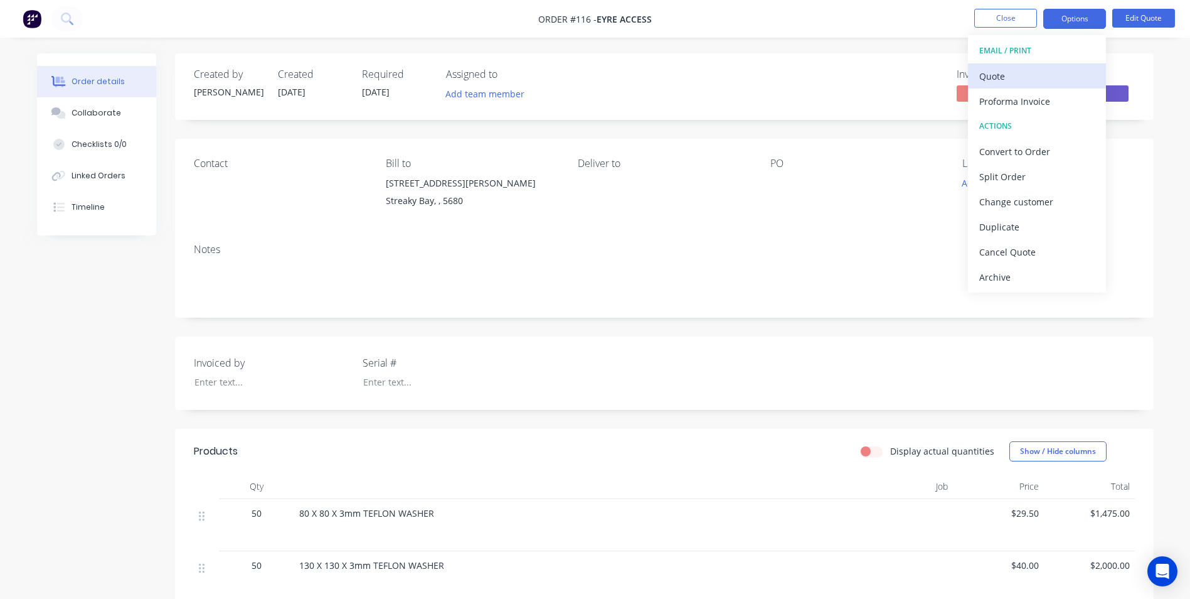
click at [1011, 75] on div "Quote" at bounding box center [1036, 76] width 115 height 18
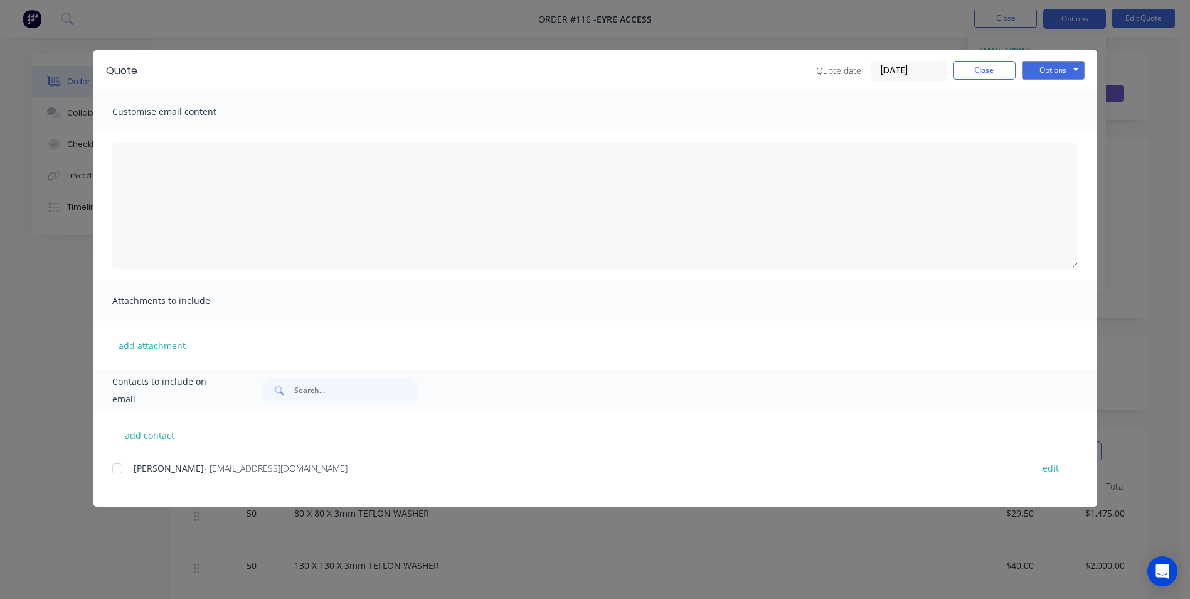
click at [120, 464] on div at bounding box center [117, 468] width 25 height 25
click at [1055, 69] on button "Options" at bounding box center [1053, 70] width 63 height 19
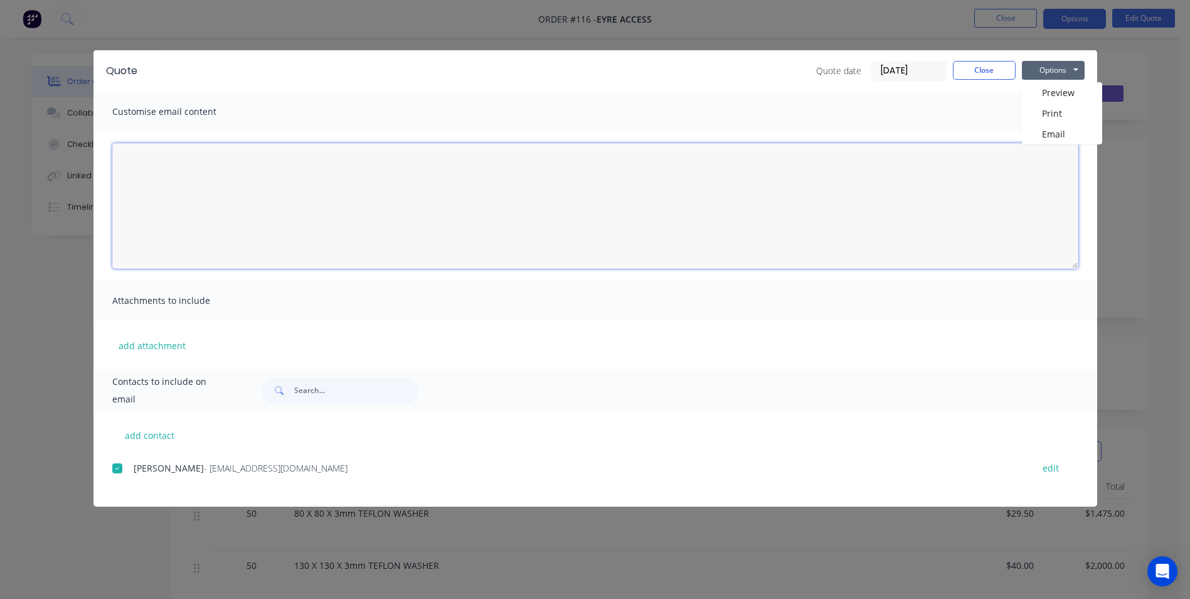
click at [525, 188] on textarea at bounding box center [595, 205] width 966 height 125
type textarea "Hi [PERSON_NAME], Please see quote for teflon washers. Regards [PERSON_NAME]"
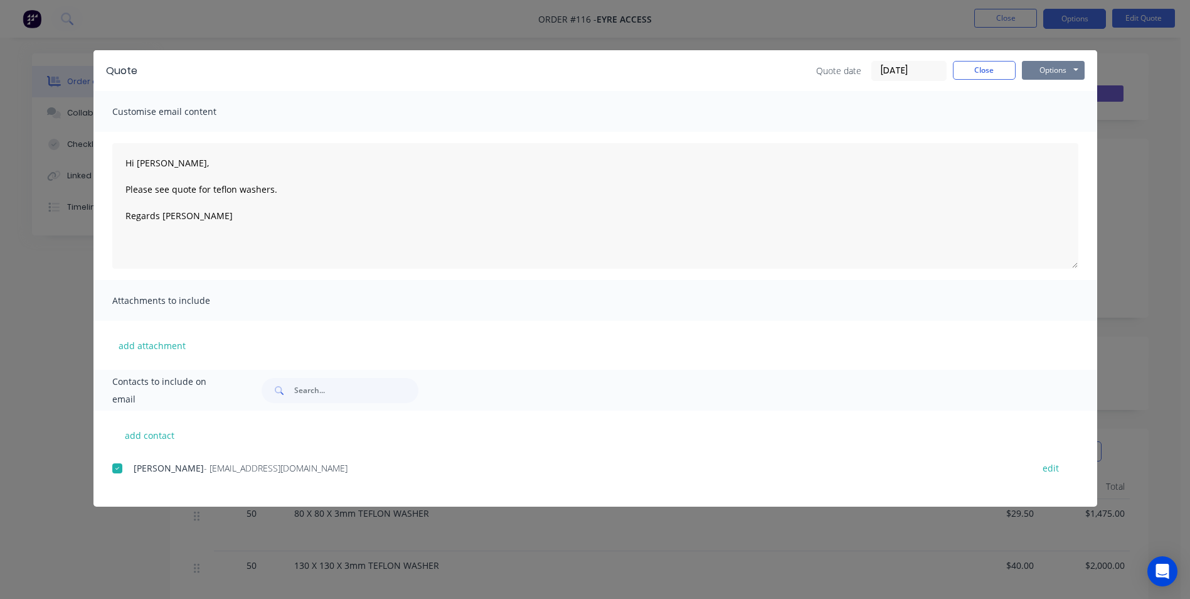
click at [1048, 66] on button "Options" at bounding box center [1053, 70] width 63 height 19
click at [1062, 131] on button "Email" at bounding box center [1062, 134] width 80 height 21
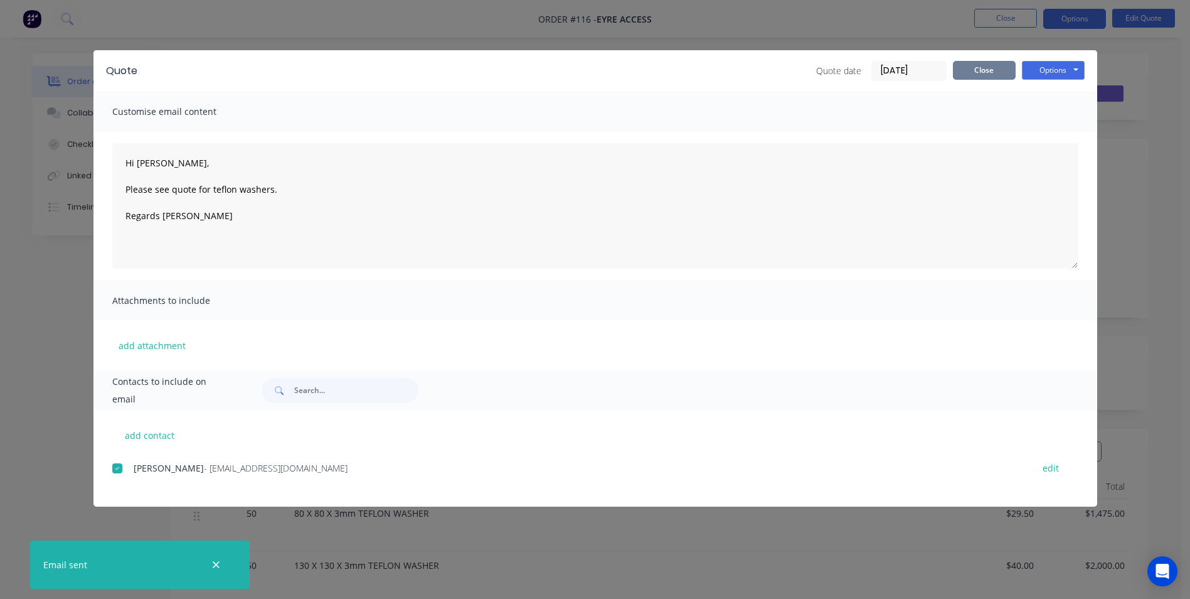
click at [980, 74] on button "Close" at bounding box center [984, 70] width 63 height 19
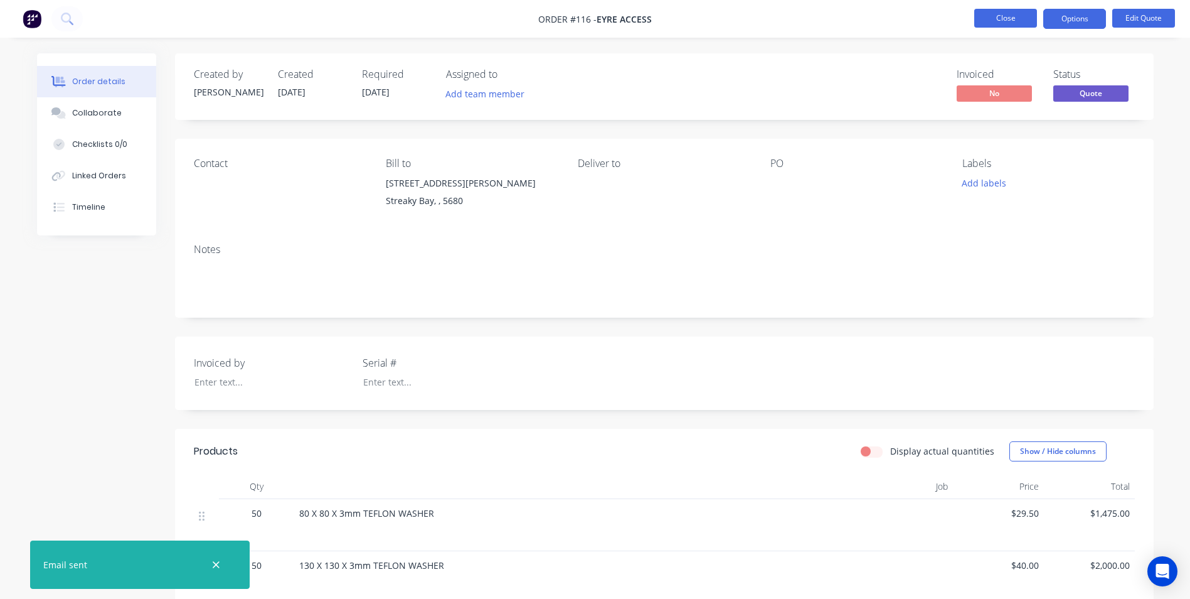
click at [1010, 16] on button "Close" at bounding box center [1005, 18] width 63 height 19
